Goal: Task Accomplishment & Management: Use online tool/utility

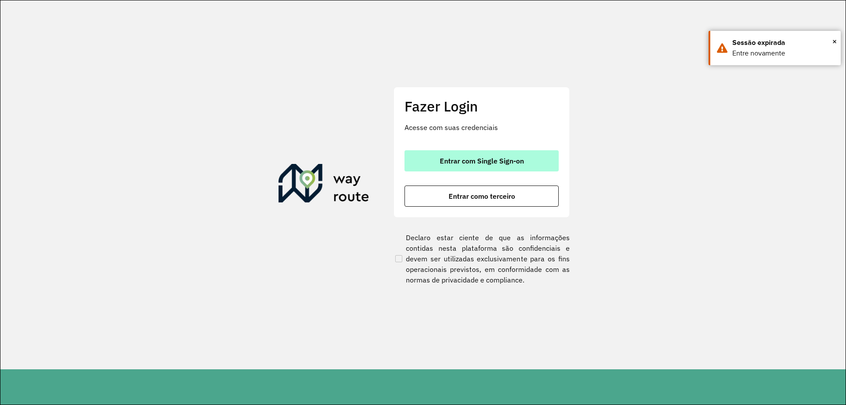
click at [476, 153] on button "Entrar com Single Sign-on" at bounding box center [481, 160] width 154 height 21
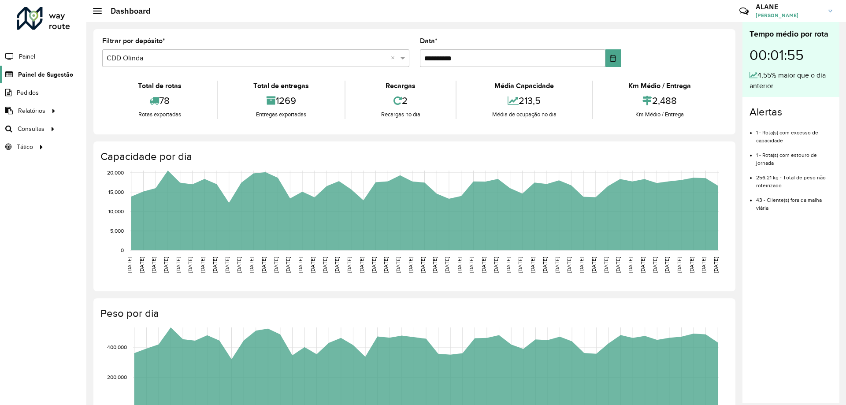
drag, startPoint x: 0, startPoint y: 0, endPoint x: 47, endPoint y: 77, distance: 89.7
click at [47, 77] on span "Painel de Sugestão" at bounding box center [45, 74] width 55 height 9
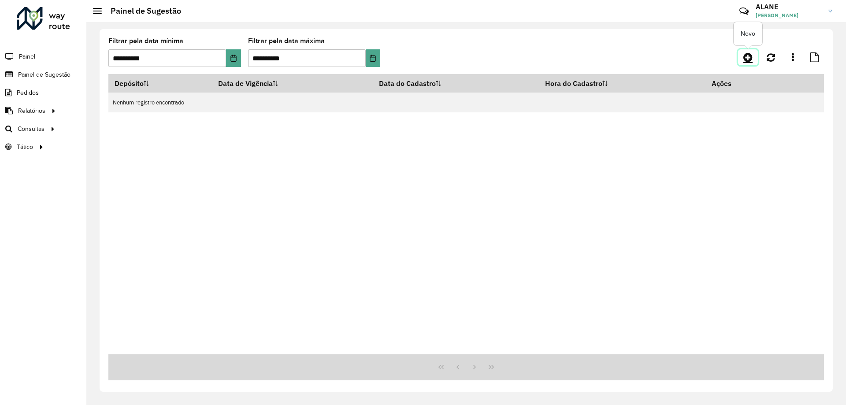
drag, startPoint x: 750, startPoint y: 54, endPoint x: 742, endPoint y: 55, distance: 7.9
drag, startPoint x: 742, startPoint y: 55, endPoint x: 733, endPoint y: 48, distance: 10.8
click at [733, 48] on div "**********" at bounding box center [465, 56] width 715 height 36
drag, startPoint x: 733, startPoint y: 48, endPoint x: 755, endPoint y: 58, distance: 24.1
click at [755, 58] on link at bounding box center [748, 57] width 20 height 16
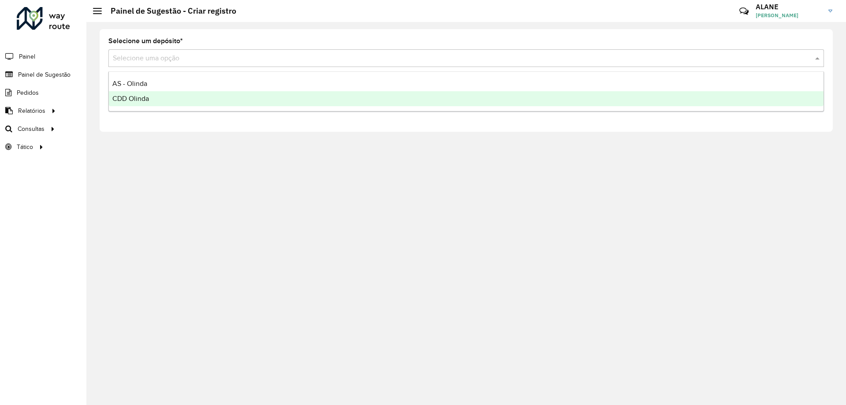
drag, startPoint x: 137, startPoint y: 55, endPoint x: 118, endPoint y: 101, distance: 49.4
click at [118, 101] on span "CDD Olinda" at bounding box center [130, 98] width 37 height 7
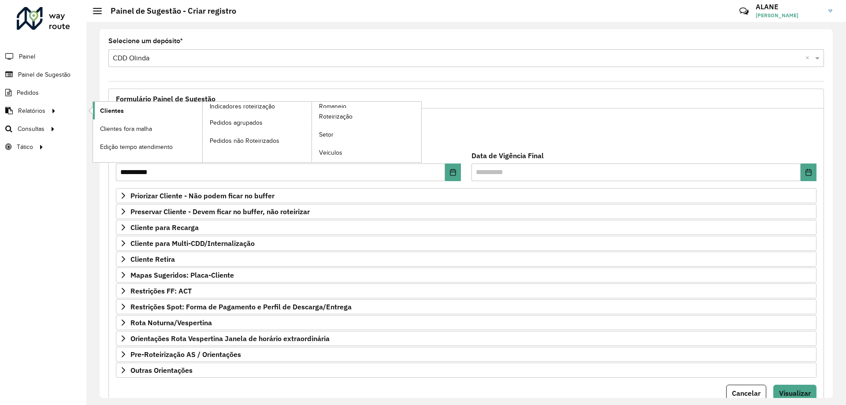
click at [111, 114] on span "Clientes" at bounding box center [112, 110] width 24 height 9
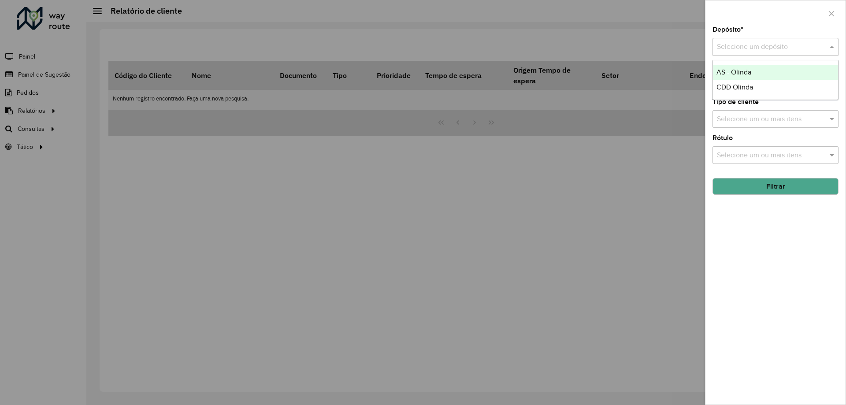
drag, startPoint x: 111, startPoint y: 114, endPoint x: 728, endPoint y: 43, distance: 621.6
drag, startPoint x: 728, startPoint y: 43, endPoint x: 720, endPoint y: 88, distance: 45.7
click at [720, 88] on span "CDD Olinda" at bounding box center [734, 86] width 37 height 7
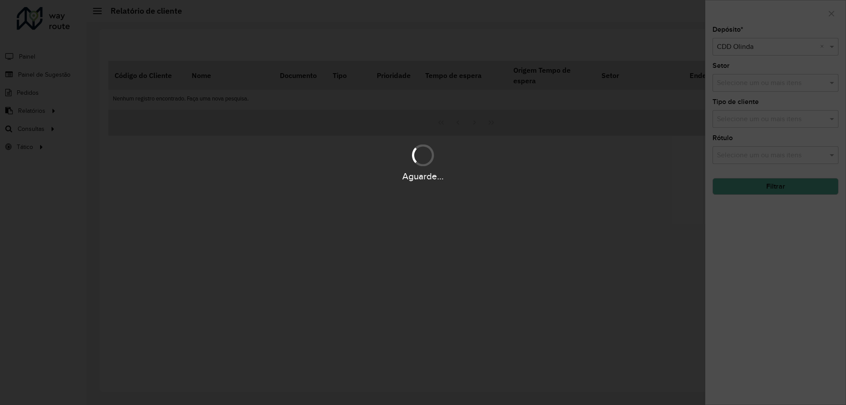
drag, startPoint x: 720, startPoint y: 88, endPoint x: 833, endPoint y: 182, distance: 147.6
click at [833, 182] on button "Filtrar" at bounding box center [775, 186] width 126 height 17
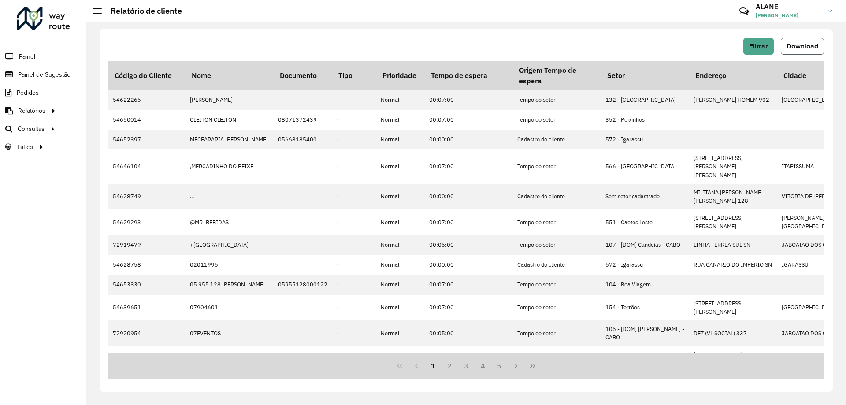
drag, startPoint x: 833, startPoint y: 182, endPoint x: 800, endPoint y: 49, distance: 137.1
click at [800, 49] on span "Download" at bounding box center [802, 45] width 32 height 7
